Goal: Information Seeking & Learning: Find specific fact

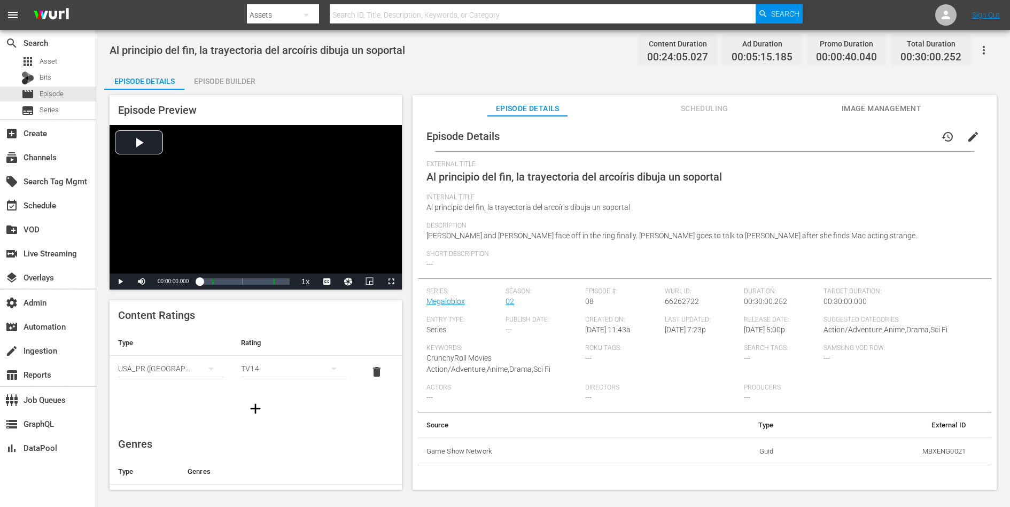
click at [808, 405] on td "MBXENG0021" at bounding box center [878, 452] width 192 height 28
copy td "MBXENG0021"
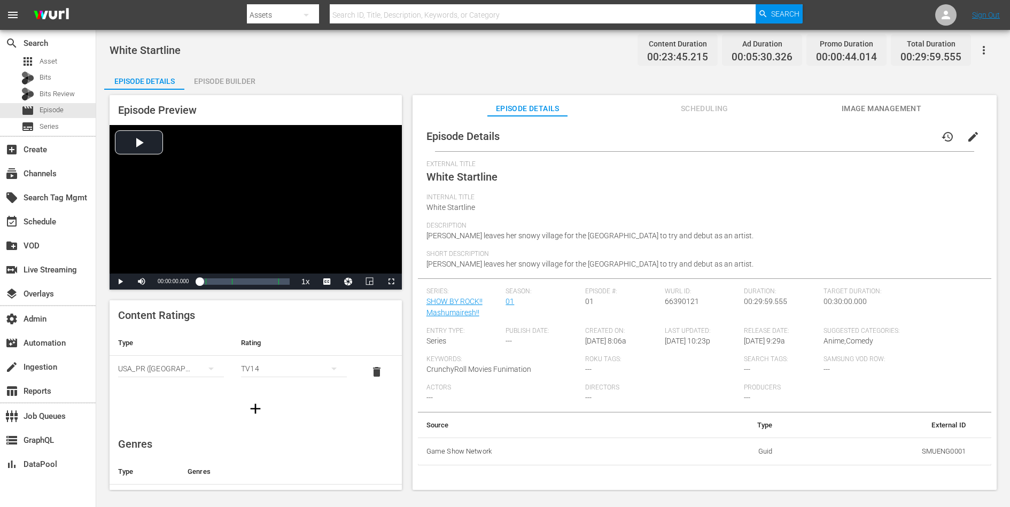
click at [808, 405] on td "SMUENG0001" at bounding box center [878, 452] width 194 height 28
copy td "SMUENG0001"
